Goal: Navigation & Orientation: Find specific page/section

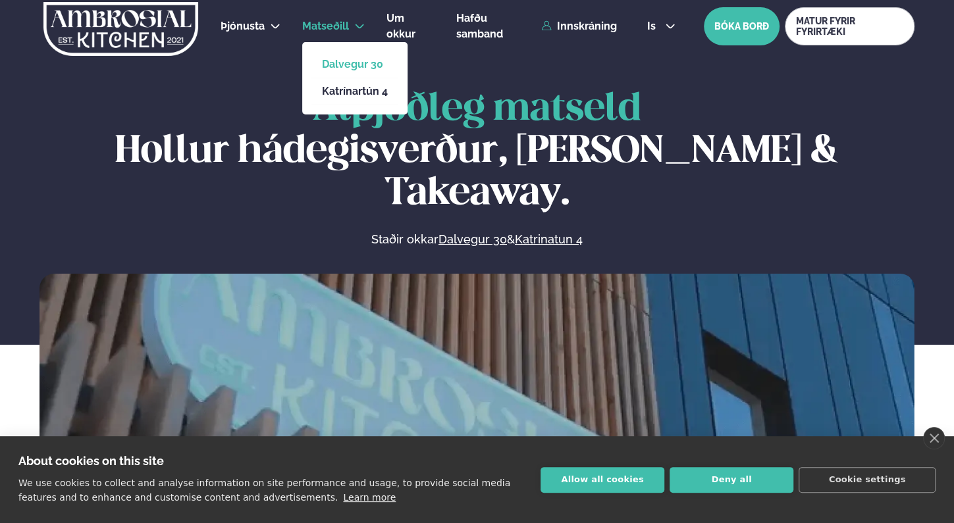
click at [342, 61] on link "Dalvegur 30" at bounding box center [355, 64] width 66 height 11
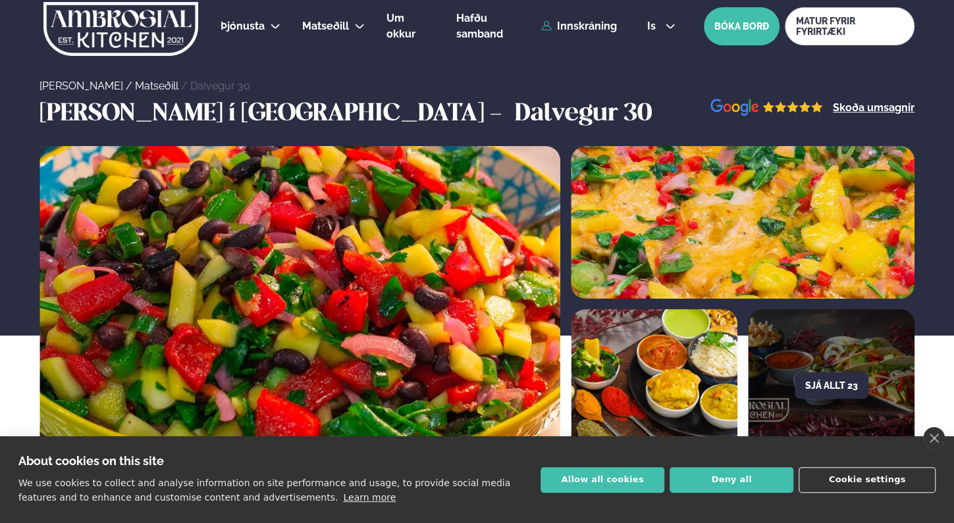
click at [883, 479] on button "Cookie settings" at bounding box center [867, 480] width 137 height 26
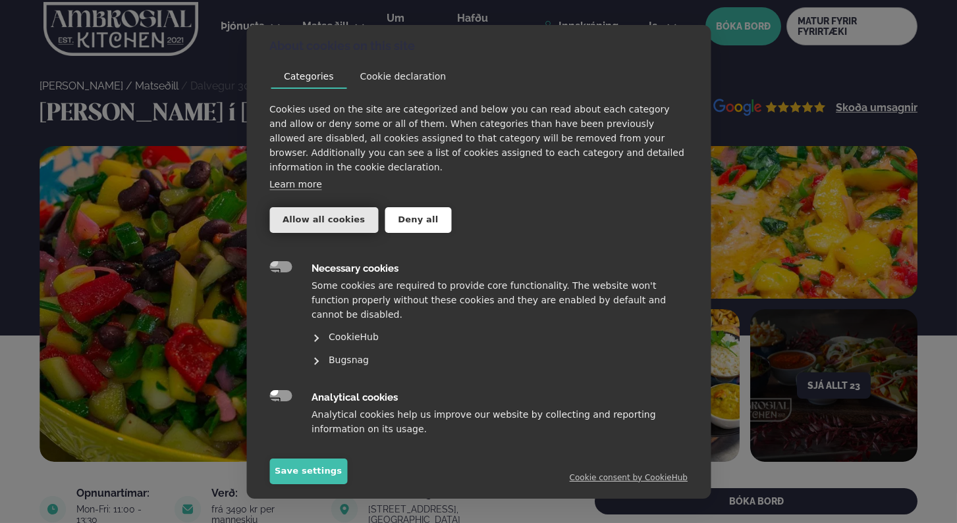
click at [327, 207] on button "Allow all cookies" at bounding box center [323, 220] width 109 height 26
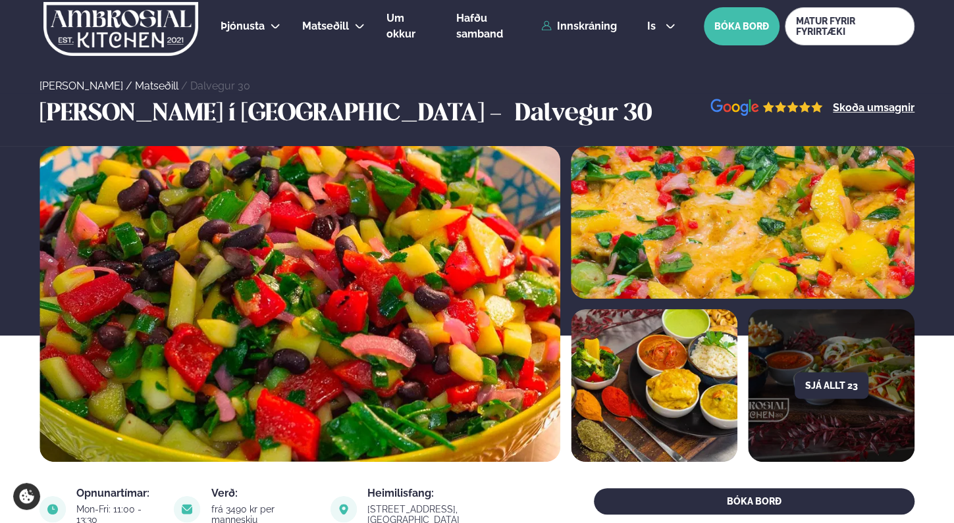
drag, startPoint x: 953, startPoint y: 97, endPoint x: 956, endPoint y: 179, distance: 81.7
click at [820, 383] on button "Sjá allt 23" at bounding box center [832, 386] width 74 height 26
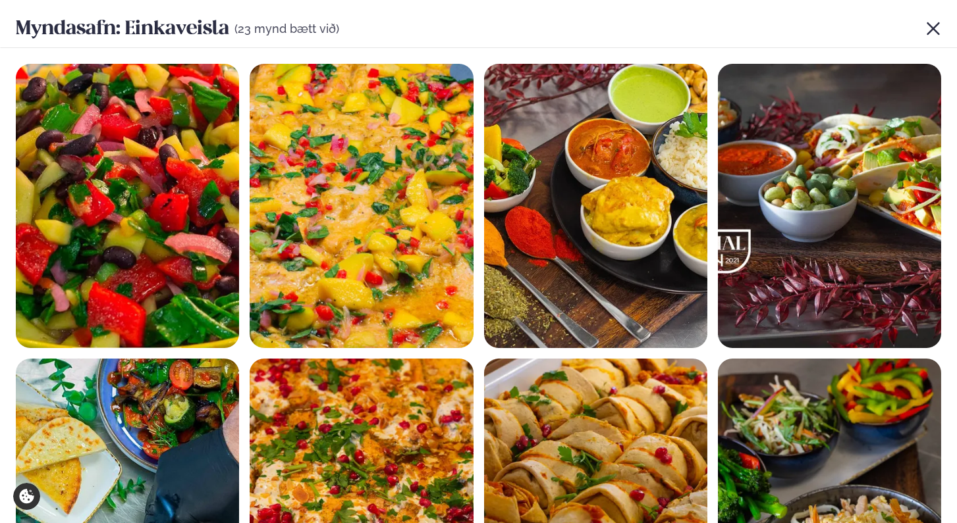
click at [929, 26] on icon at bounding box center [933, 29] width 16 height 16
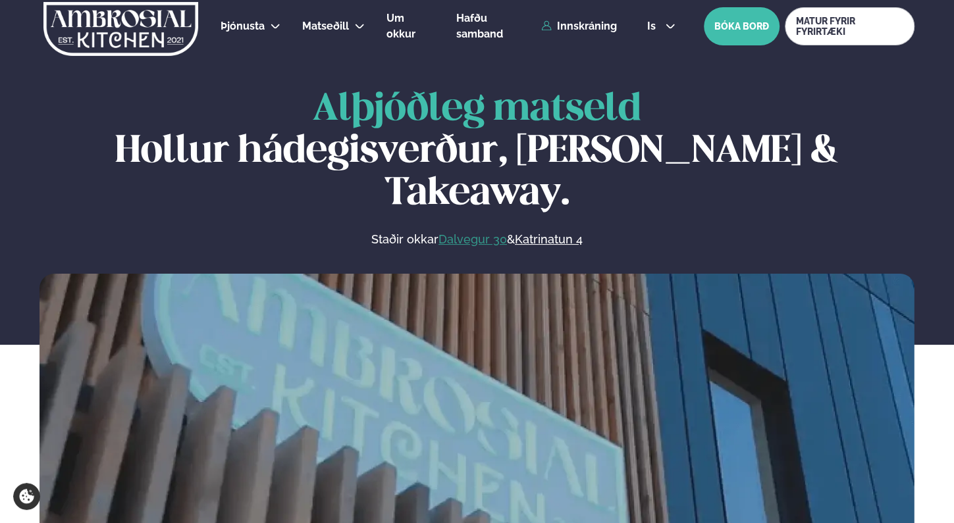
click at [464, 232] on link "Dalvegur 30" at bounding box center [472, 240] width 68 height 16
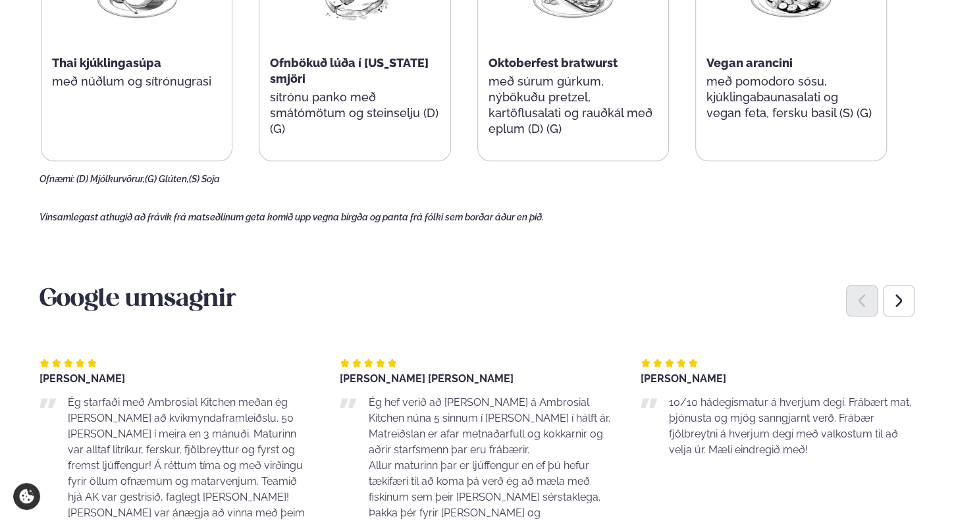
scroll to position [883, 0]
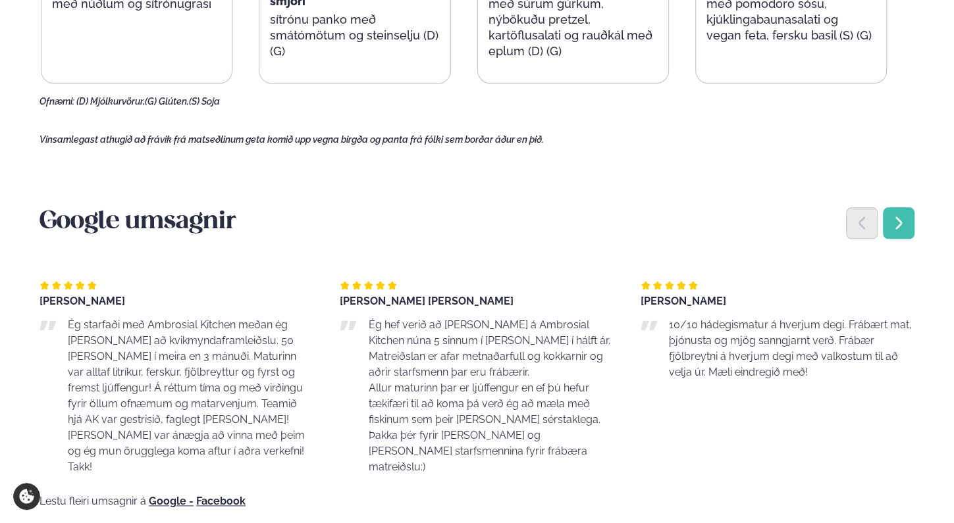
click at [899, 215] on icon "Next slide" at bounding box center [899, 223] width 16 height 16
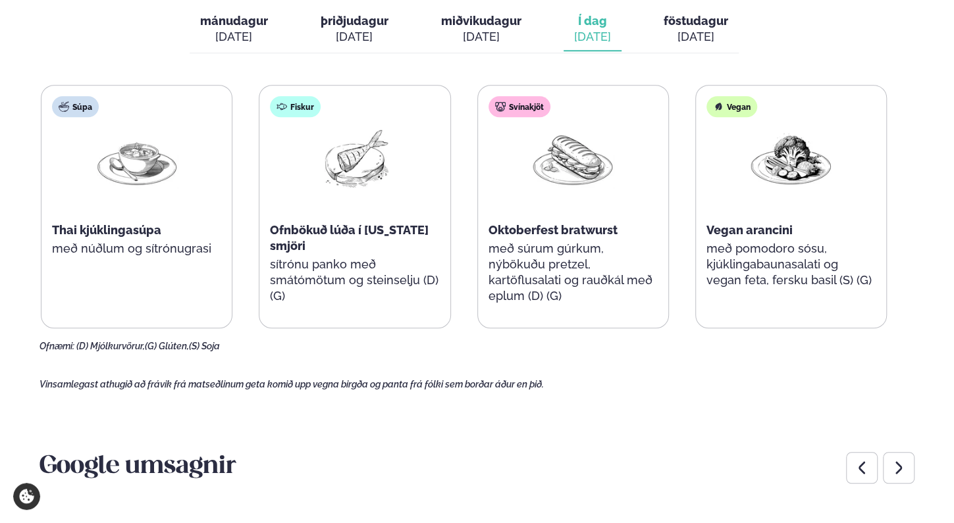
scroll to position [477, 0]
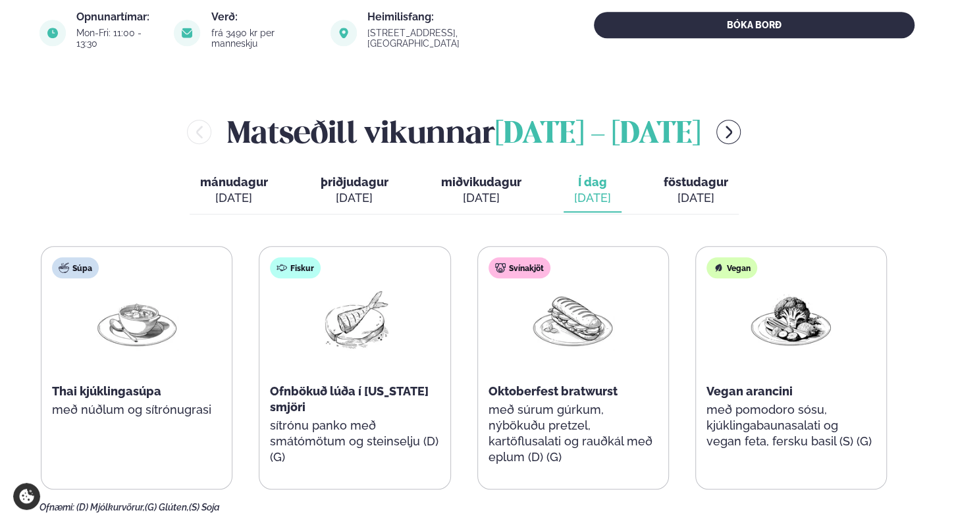
click at [681, 190] on div "[DATE]" at bounding box center [696, 198] width 65 height 16
